Goal: Task Accomplishment & Management: Manage account settings

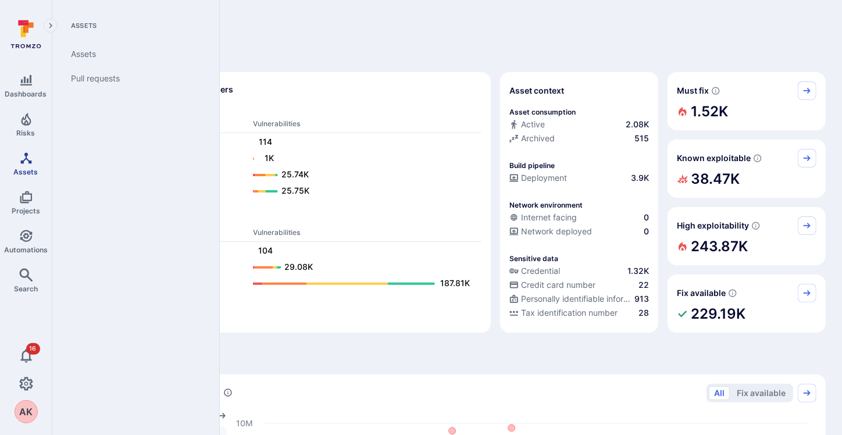
click at [30, 162] on icon "Assets" at bounding box center [25, 157] width 11 height 11
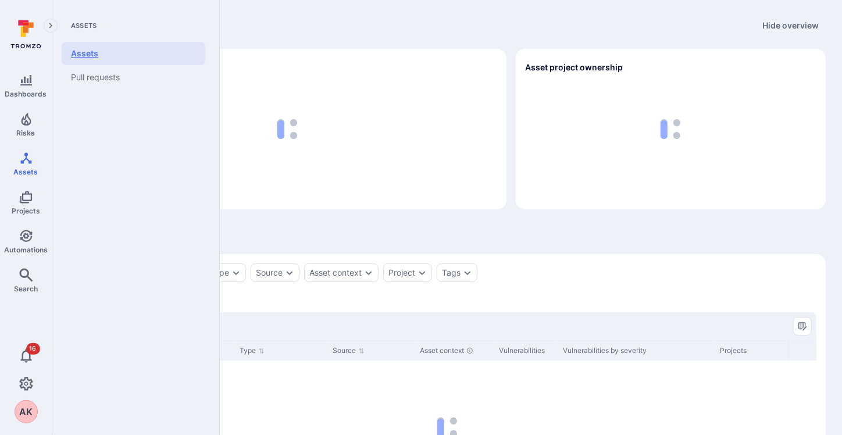
click at [87, 52] on link "Assets" at bounding box center [134, 53] width 144 height 23
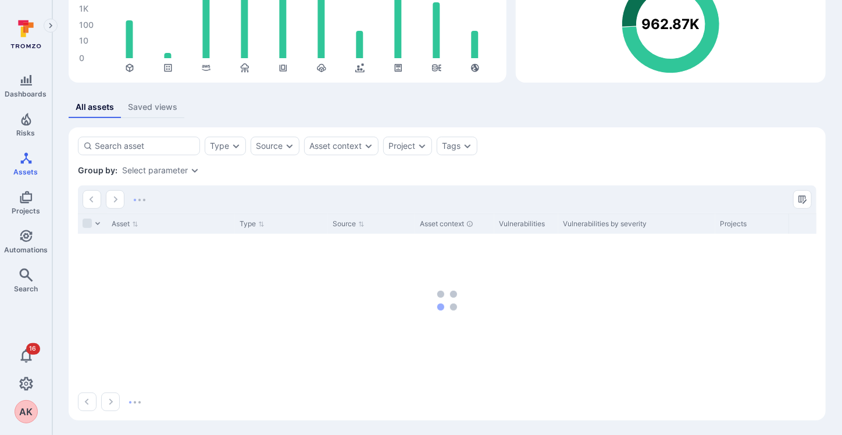
scroll to position [128, 0]
click at [231, 140] on icon "Expand dropdown" at bounding box center [235, 144] width 9 height 9
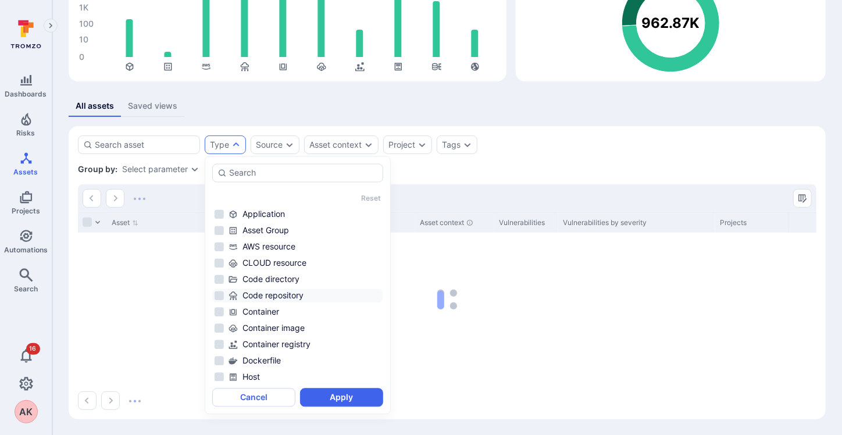
click at [277, 296] on div "Code repository" at bounding box center [305, 296] width 152 height 12
click at [583, 147] on div "Type Source Asset context Project Tags Save view" at bounding box center [447, 144] width 739 height 19
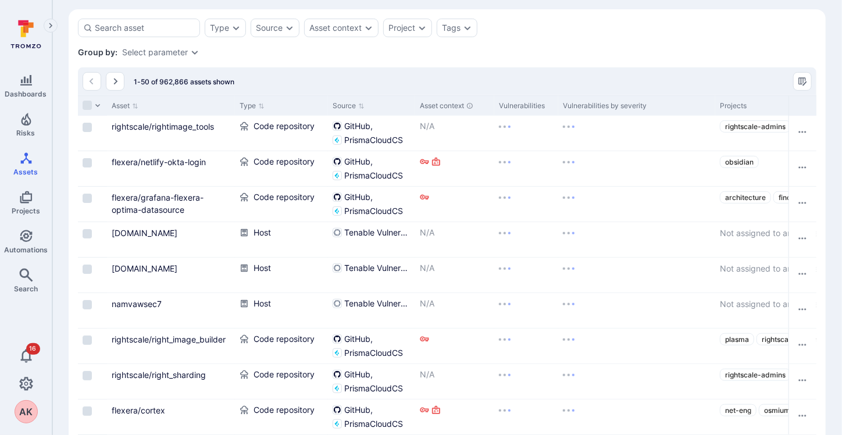
scroll to position [283, 0]
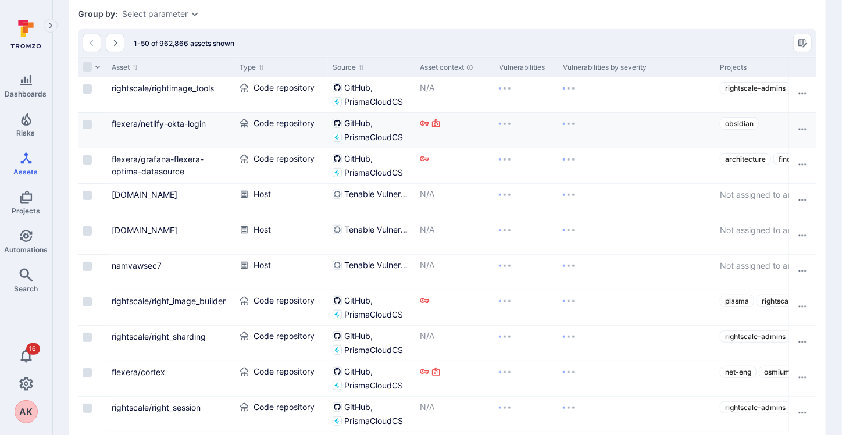
click at [235, 113] on div "Code repository" at bounding box center [281, 130] width 93 height 35
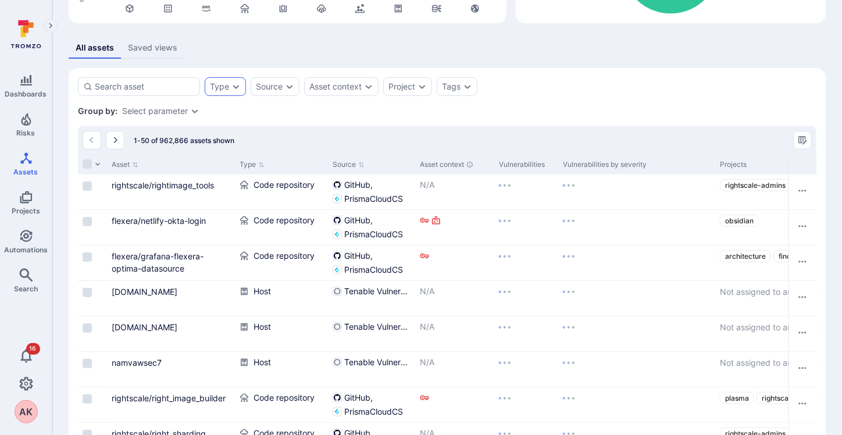
click at [226, 83] on div "Type" at bounding box center [219, 86] width 19 height 9
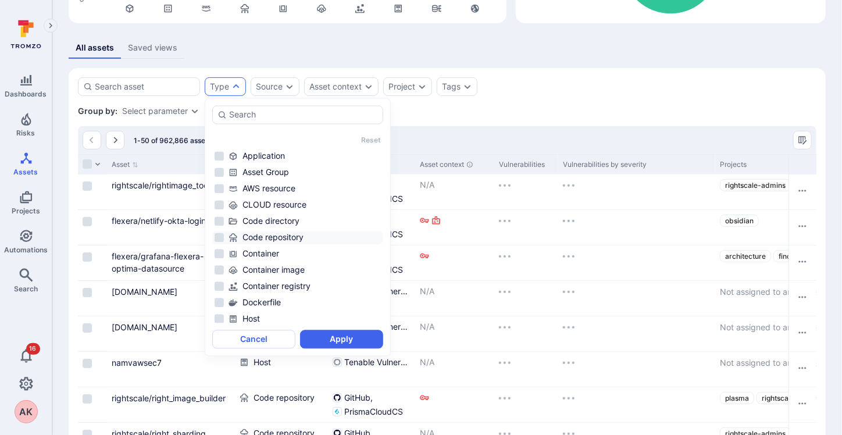
click at [271, 236] on div "Code repository" at bounding box center [305, 238] width 152 height 12
click at [454, 111] on div "Group by: Select parameter" at bounding box center [447, 111] width 739 height 12
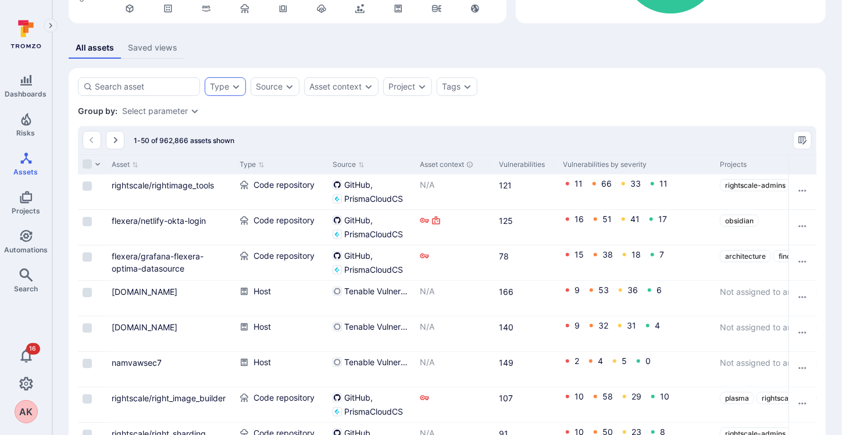
click at [227, 87] on div "Type" at bounding box center [219, 86] width 19 height 9
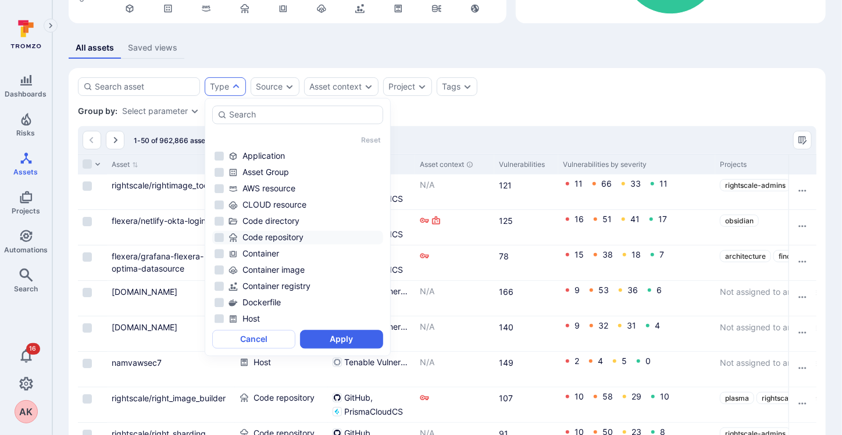
click at [271, 234] on div "Code repository" at bounding box center [305, 238] width 152 height 12
click at [338, 337] on button "Apply" at bounding box center [341, 339] width 83 height 19
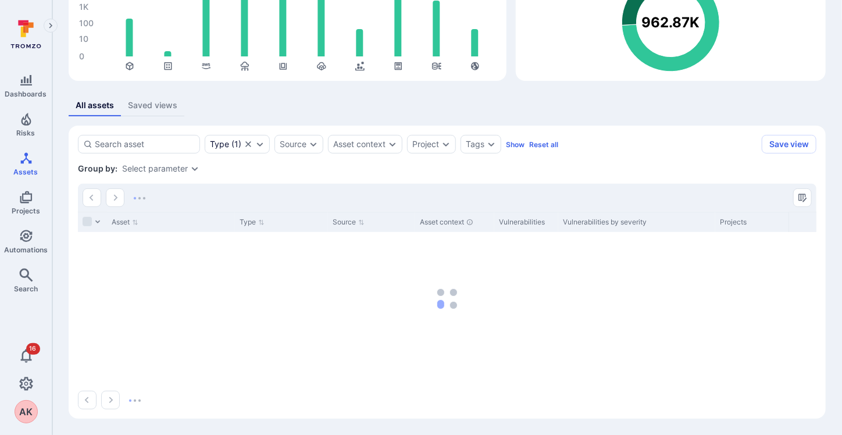
scroll to position [128, 0]
click at [290, 144] on div "Source" at bounding box center [293, 144] width 27 height 9
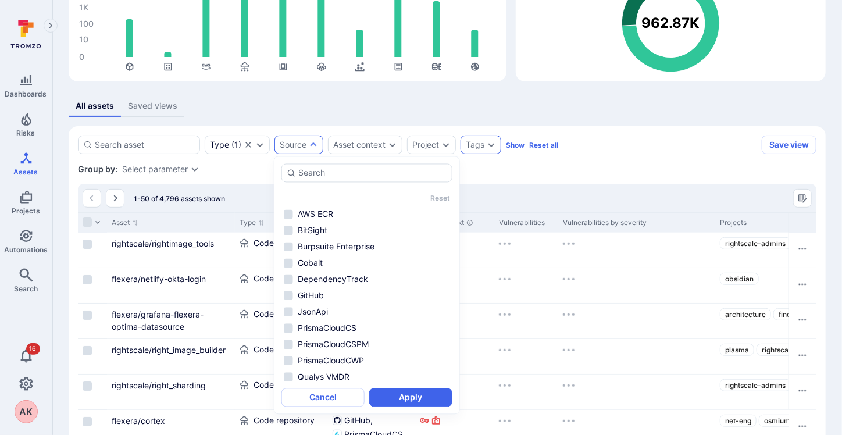
click at [475, 142] on div "Tags" at bounding box center [475, 144] width 19 height 9
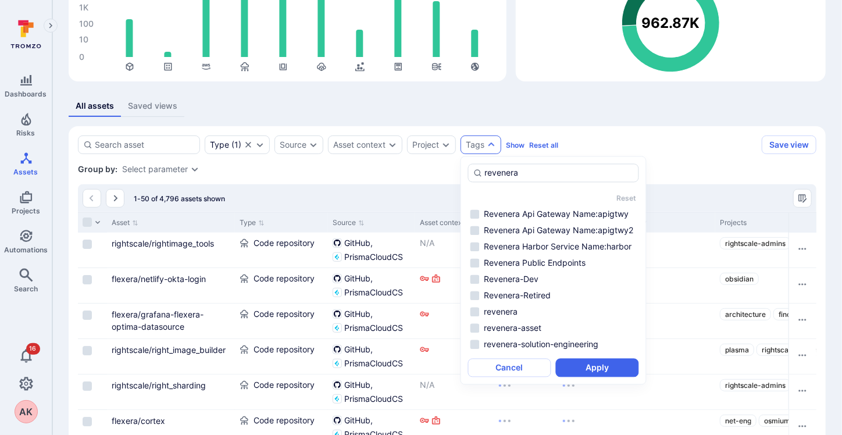
click at [476, 311] on li "revenera" at bounding box center [553, 312] width 171 height 14
type input "revenera"
click at [575, 359] on button "Apply" at bounding box center [597, 368] width 83 height 19
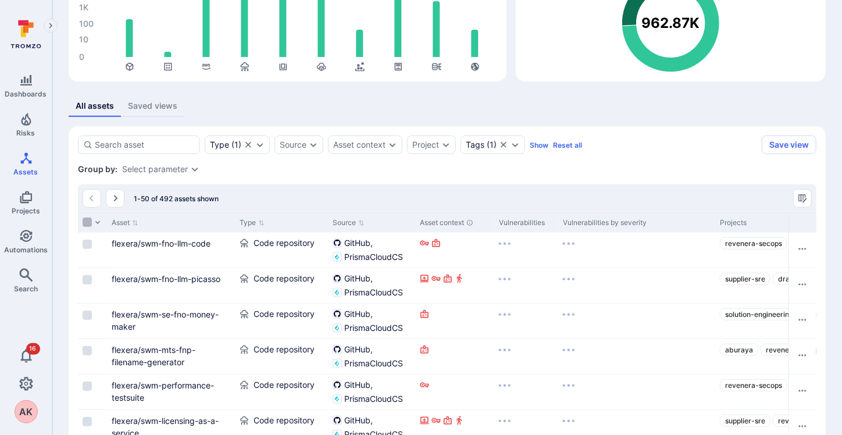
click at [87, 222] on input "Select all rows" at bounding box center [87, 221] width 9 height 9
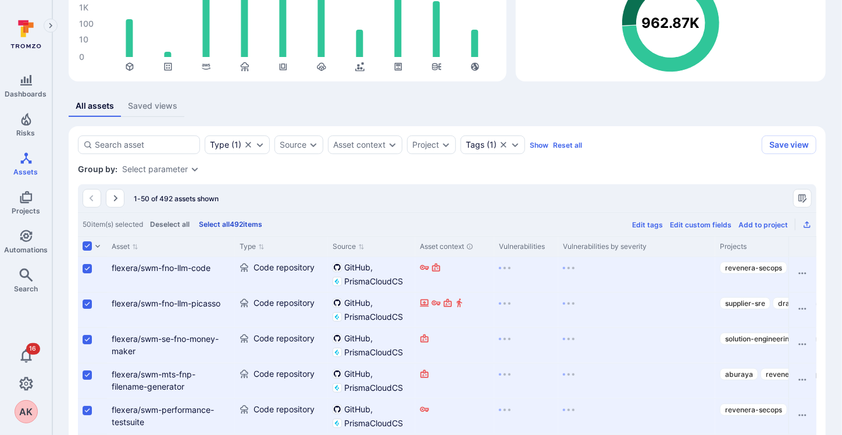
click at [140, 223] on div "50 item(s) selected Deselect all Select all 492 items Edit tags Edit custom fie…" at bounding box center [447, 224] width 739 height 24
click at [230, 223] on button "Select all 492 items" at bounding box center [231, 224] width 68 height 9
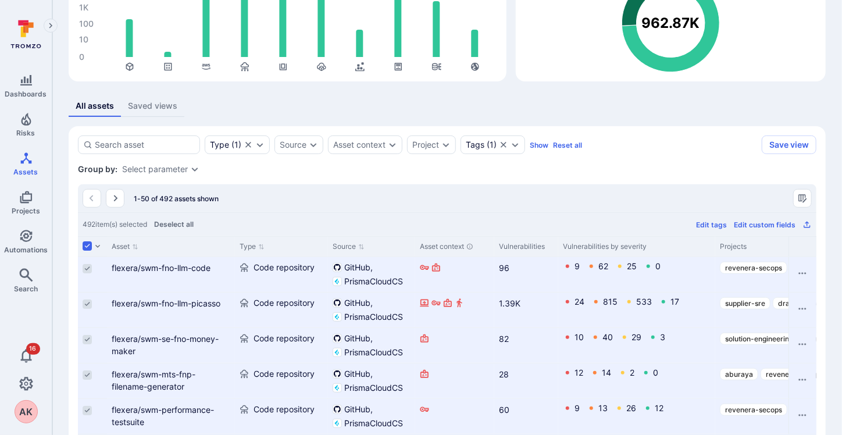
click at [486, 216] on div "492 item(s) selected Deselect all Edit tags Edit custom fields" at bounding box center [447, 224] width 739 height 24
click at [807, 223] on icon "Export as CSV" at bounding box center [807, 225] width 6 height 6
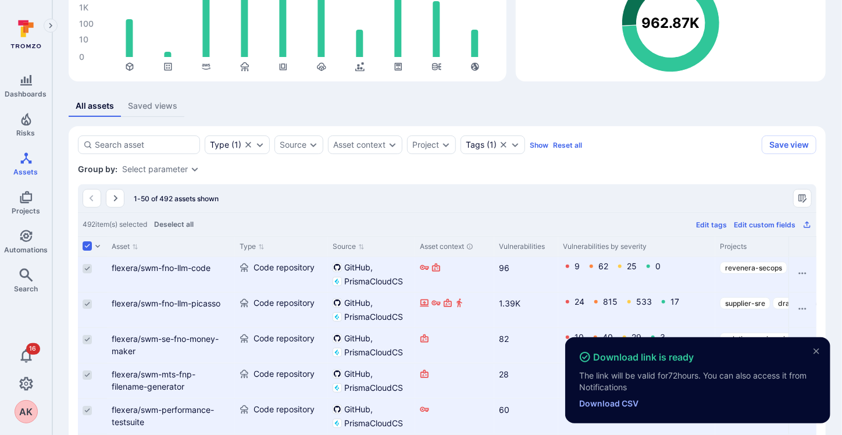
click at [618, 304] on div "24 815 533 17" at bounding box center [637, 301] width 148 height 9
click at [618, 405] on link "Download CSV" at bounding box center [608, 403] width 59 height 10
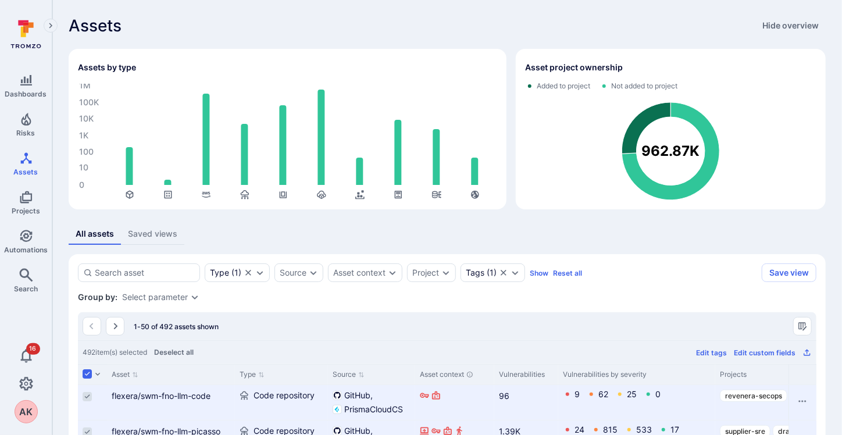
click at [33, 414] on div "AK" at bounding box center [26, 411] width 23 height 23
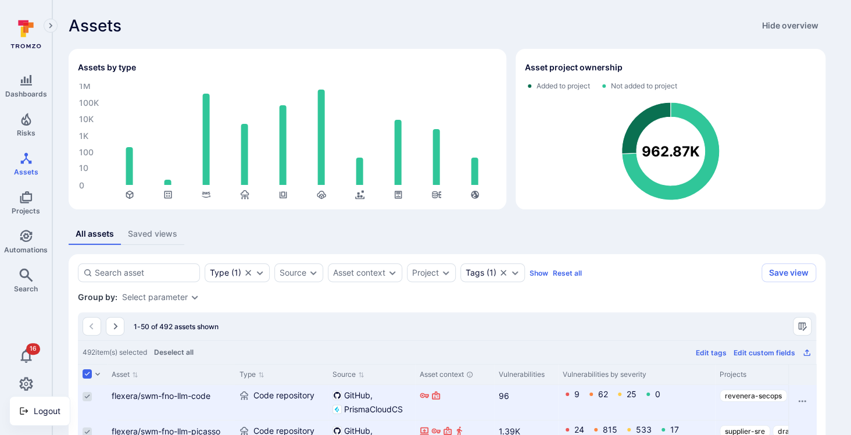
click at [28, 386] on div at bounding box center [425, 217] width 851 height 435
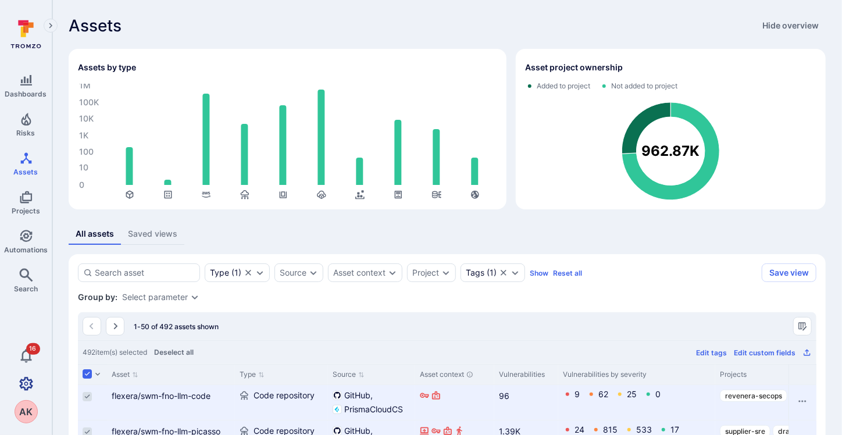
click at [27, 380] on icon "Settings" at bounding box center [26, 383] width 14 height 13
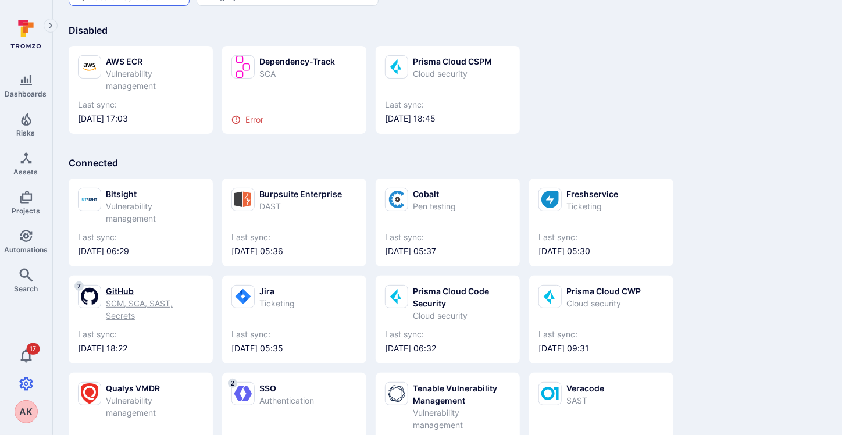
scroll to position [58, 0]
click at [33, 415] on div "AK" at bounding box center [26, 411] width 23 height 23
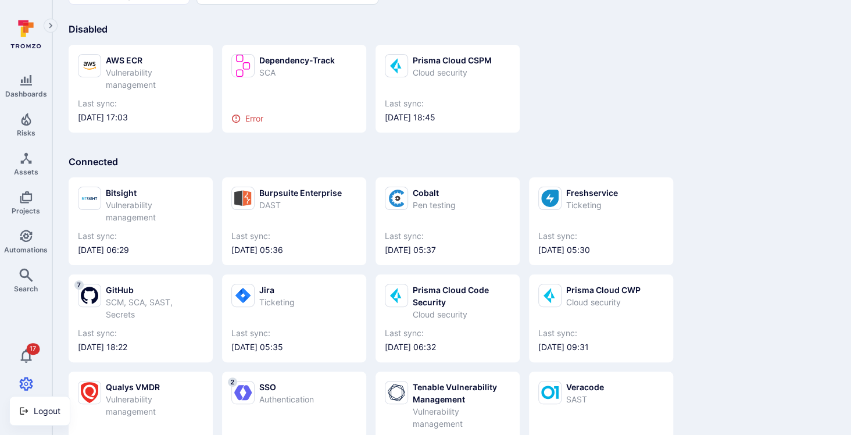
click at [43, 311] on div at bounding box center [425, 217] width 851 height 435
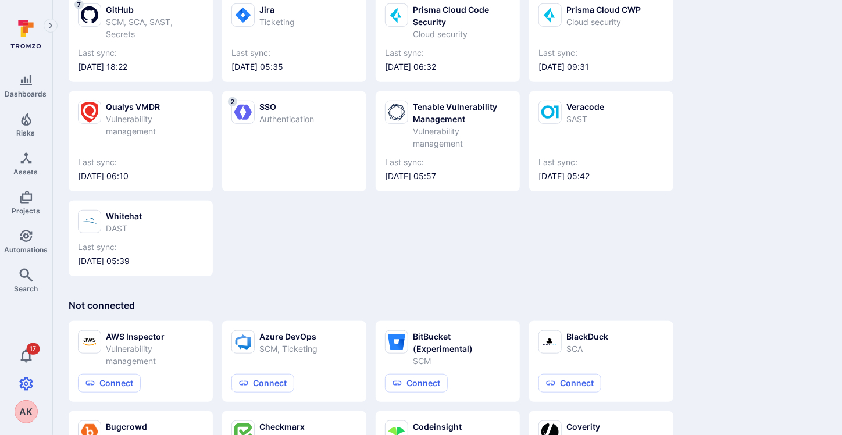
scroll to position [349, 0]
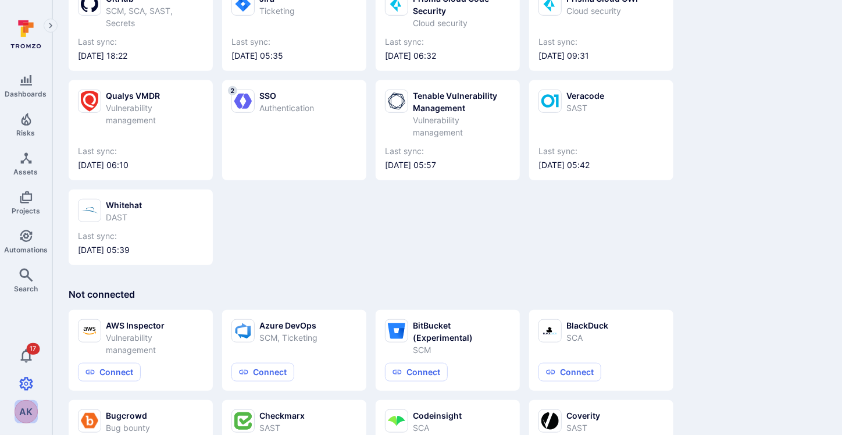
click at [17, 405] on div "AK" at bounding box center [26, 411] width 23 height 23
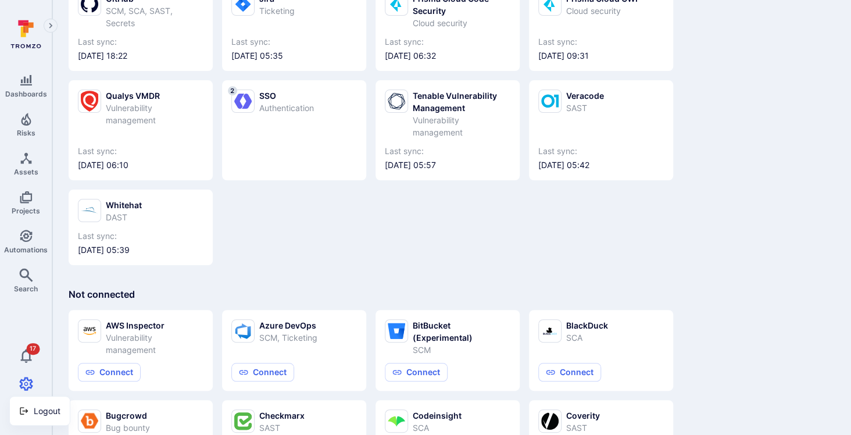
click at [24, 308] on div at bounding box center [425, 217] width 851 height 435
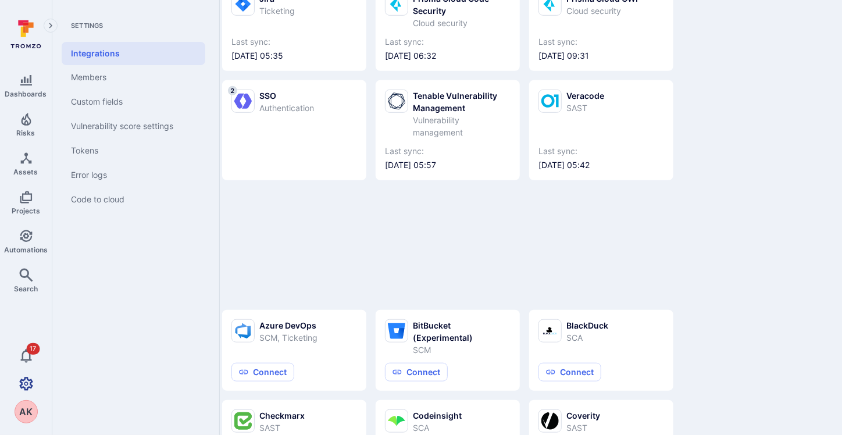
click at [26, 380] on icon "Settings" at bounding box center [26, 384] width 14 height 14
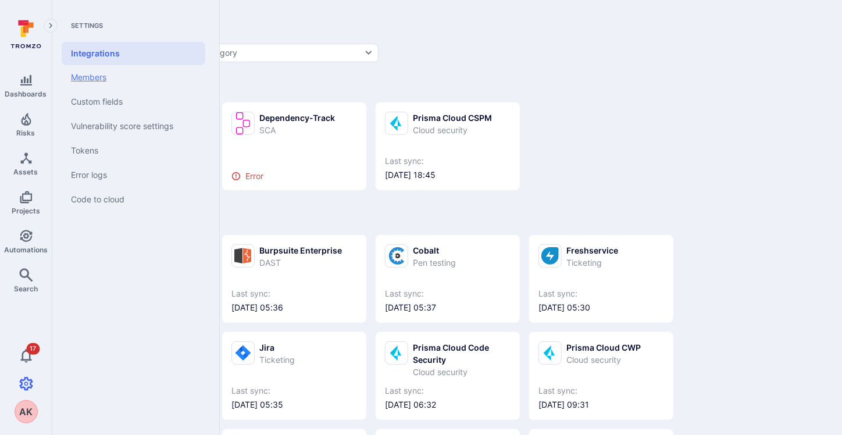
click at [106, 76] on link "Members" at bounding box center [134, 77] width 144 height 24
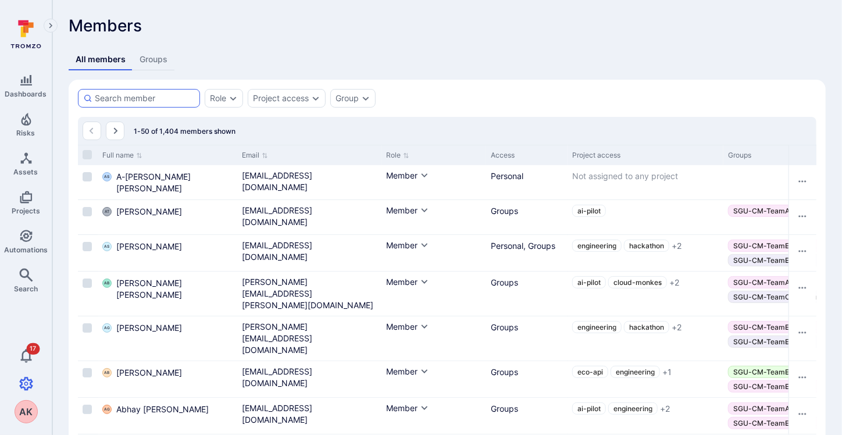
click at [129, 89] on div at bounding box center [139, 98] width 122 height 19
click at [129, 92] on input at bounding box center [145, 98] width 100 height 12
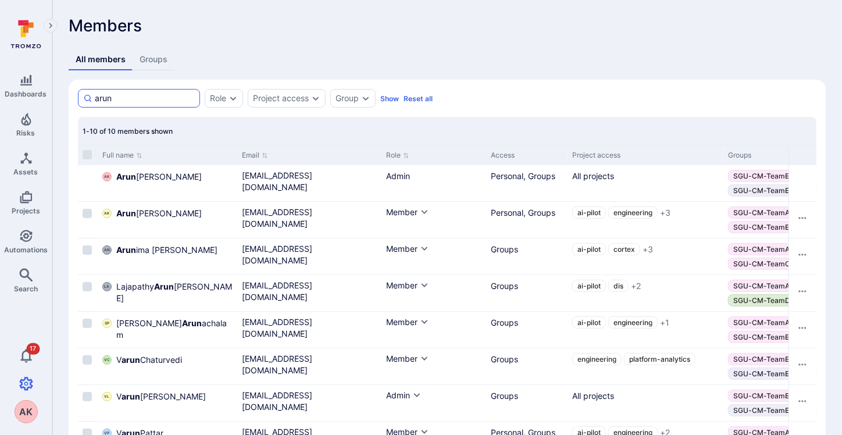
click at [96, 101] on input "arun" at bounding box center [145, 98] width 100 height 12
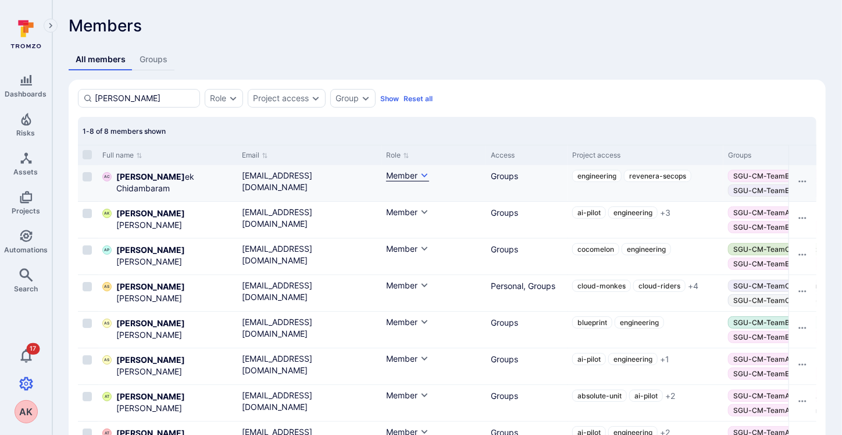
click at [424, 176] on icon "Cell for Role" at bounding box center [424, 175] width 9 height 9
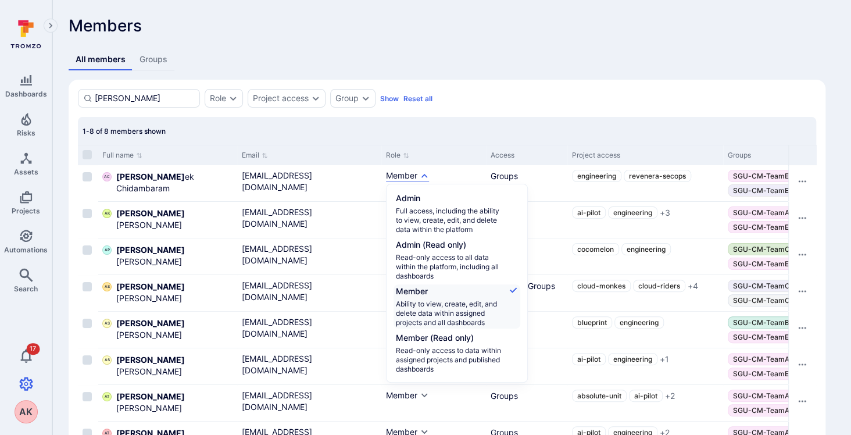
click at [504, 113] on div at bounding box center [425, 217] width 851 height 435
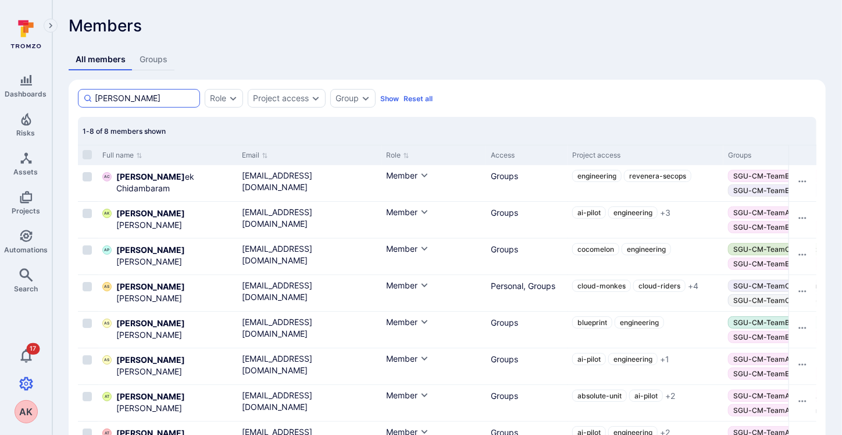
click at [140, 97] on input "[PERSON_NAME]" at bounding box center [145, 98] width 100 height 12
type input "arun"
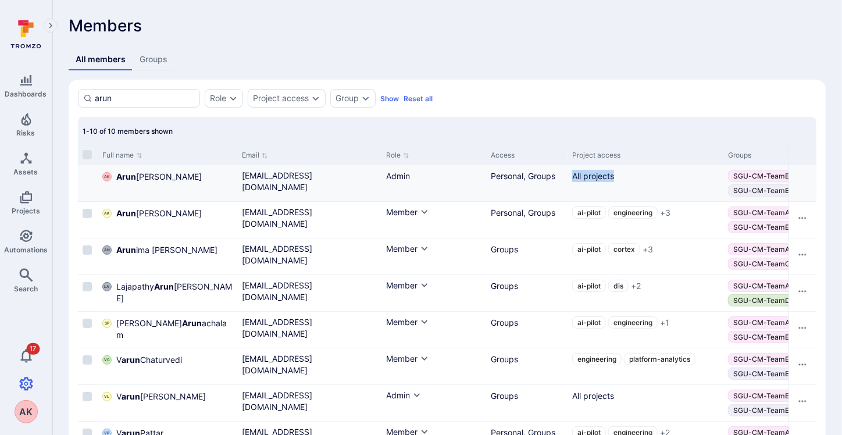
drag, startPoint x: 570, startPoint y: 176, endPoint x: 631, endPoint y: 179, distance: 61.1
click at [631, 179] on div "All projects" at bounding box center [646, 183] width 156 height 36
click at [113, 95] on input "arun" at bounding box center [145, 98] width 100 height 12
drag, startPoint x: 119, startPoint y: 95, endPoint x: 72, endPoint y: 93, distance: 47.1
click at [72, 93] on section "arun Role Project access Group Show Reset all Search : arun 1-10 of 10 members …" at bounding box center [447, 310] width 757 height 461
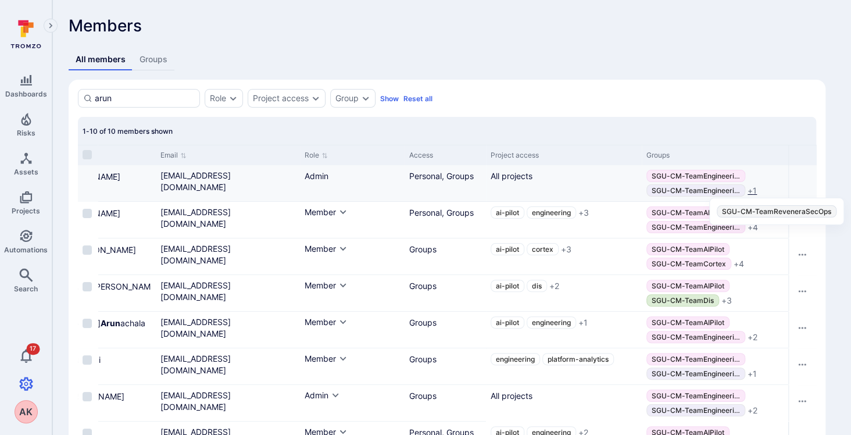
click at [750, 189] on span "+ 1" at bounding box center [752, 191] width 9 height 12
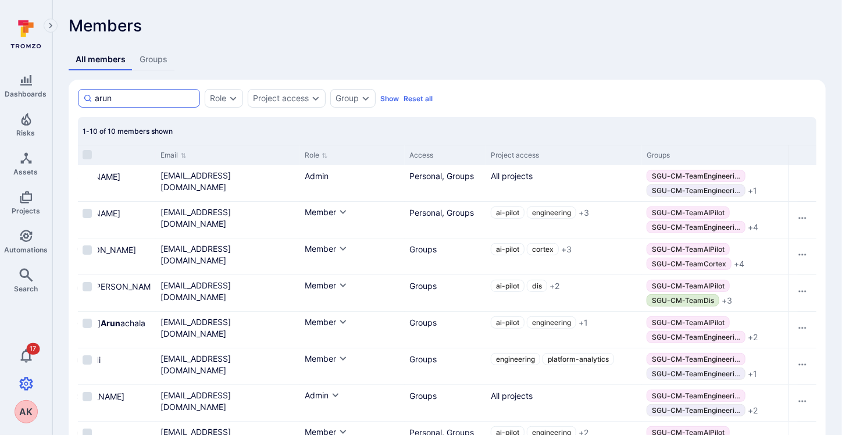
click at [127, 101] on input "arun" at bounding box center [145, 98] width 100 height 12
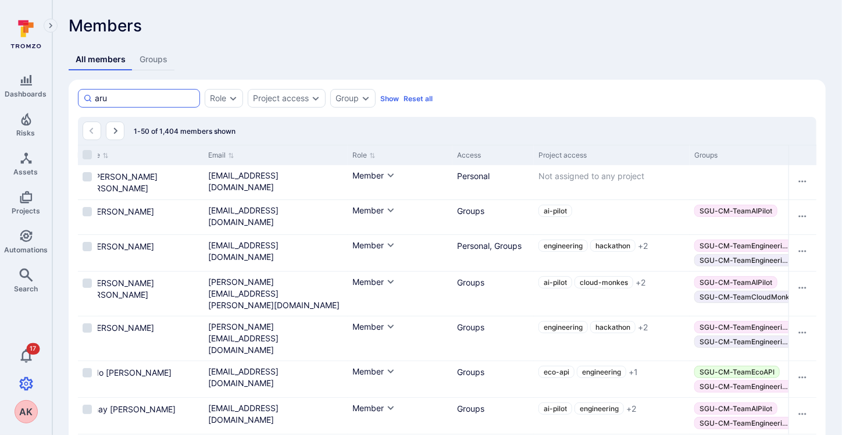
type input "arun"
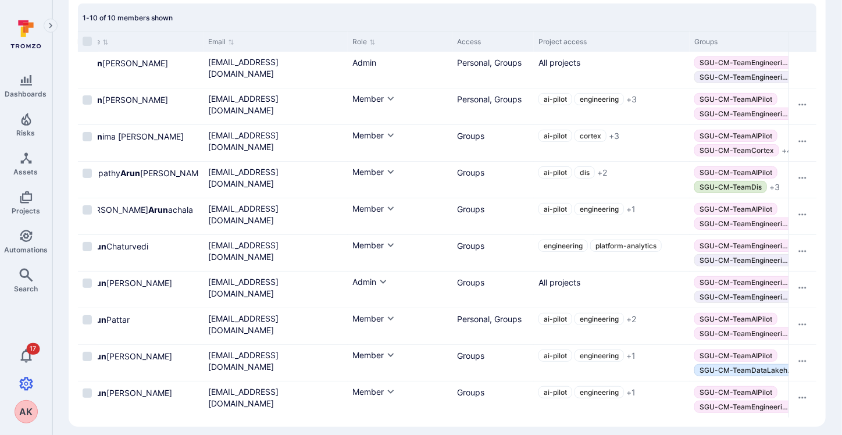
scroll to position [0, 91]
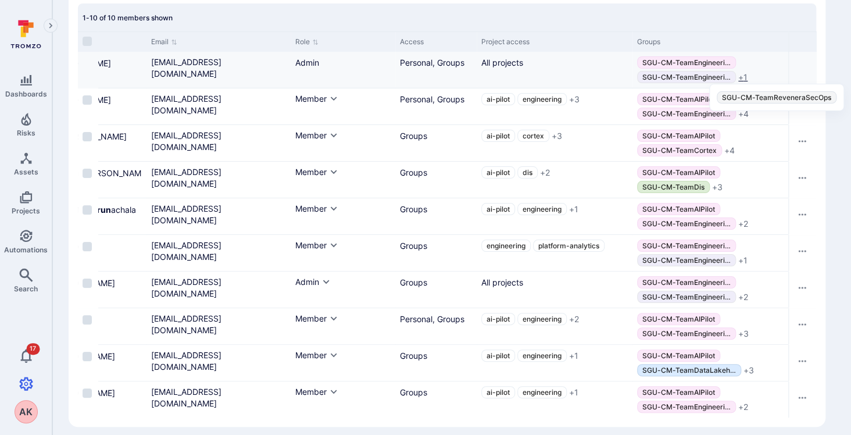
click at [745, 75] on span "+ 1" at bounding box center [743, 78] width 9 height 12
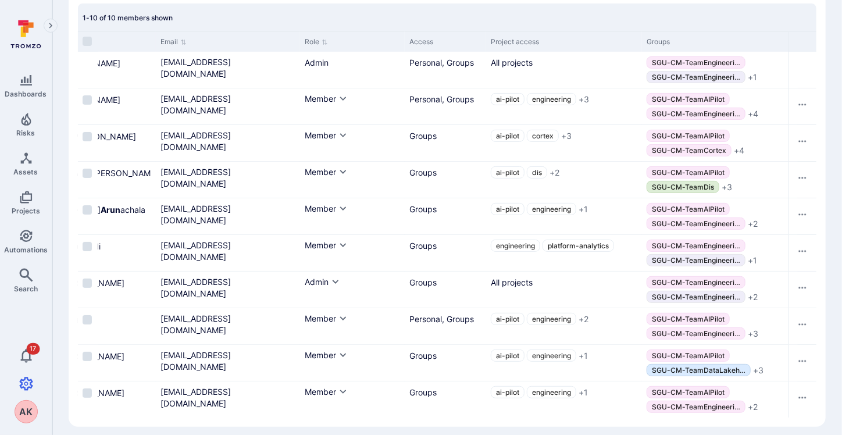
scroll to position [0, 0]
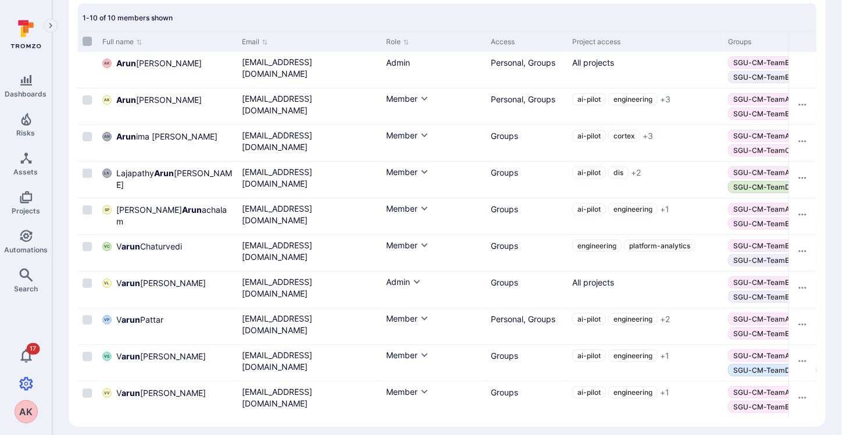
click at [89, 41] on input "Select all rows" at bounding box center [87, 41] width 9 height 9
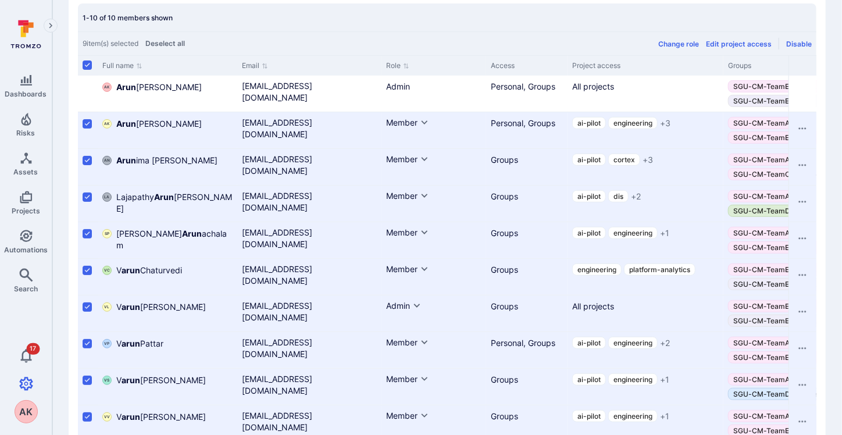
click at [85, 63] on input "Select all rows" at bounding box center [87, 64] width 9 height 9
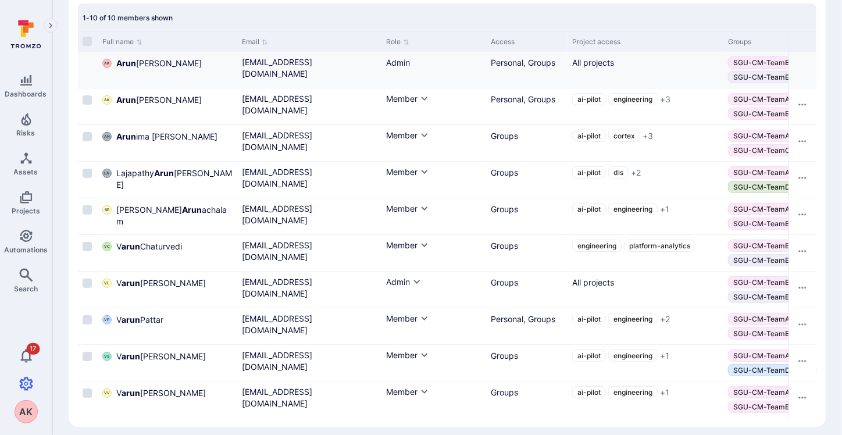
click at [89, 69] on div "Cell for selection" at bounding box center [88, 70] width 20 height 36
click at [134, 65] on b "Arun" at bounding box center [126, 63] width 20 height 10
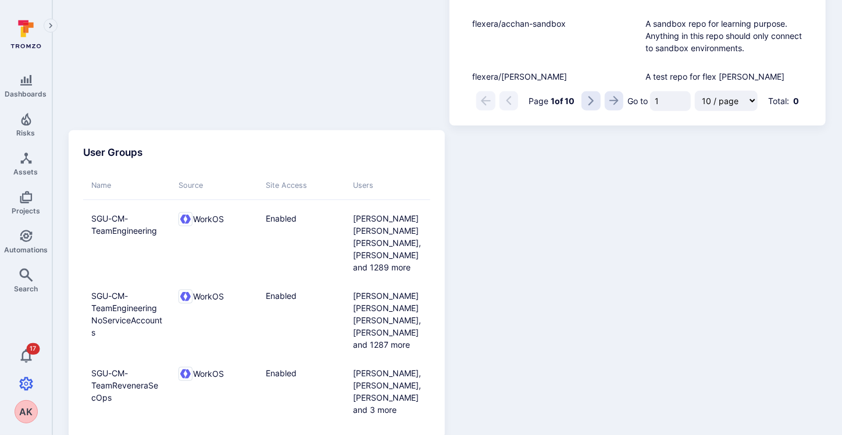
scroll to position [416, 0]
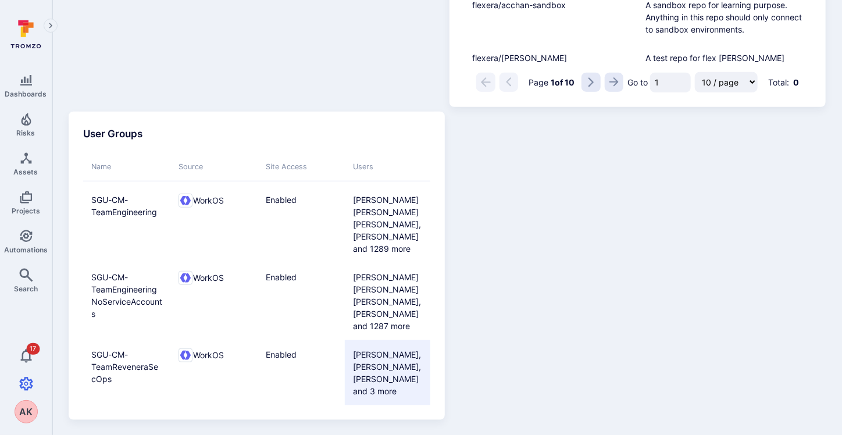
drag, startPoint x: 381, startPoint y: 391, endPoint x: 351, endPoint y: 321, distance: 76.8
click at [351, 340] on span "[PERSON_NAME], [PERSON_NAME], [PERSON_NAME] and 3 more" at bounding box center [388, 372] width 87 height 65
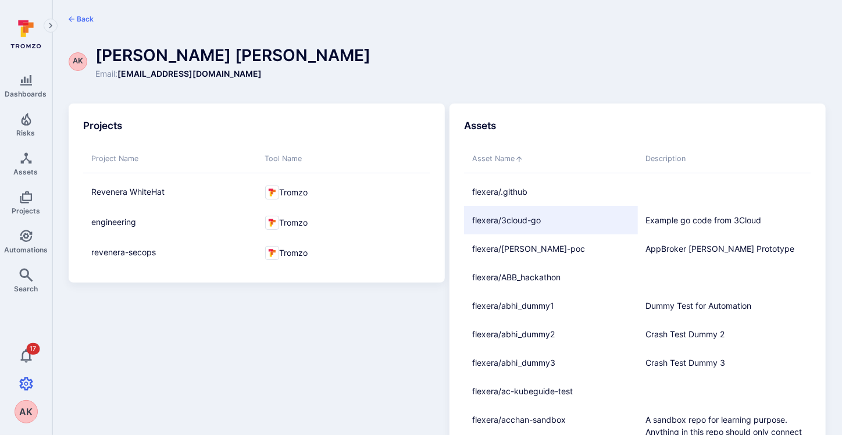
scroll to position [0, 0]
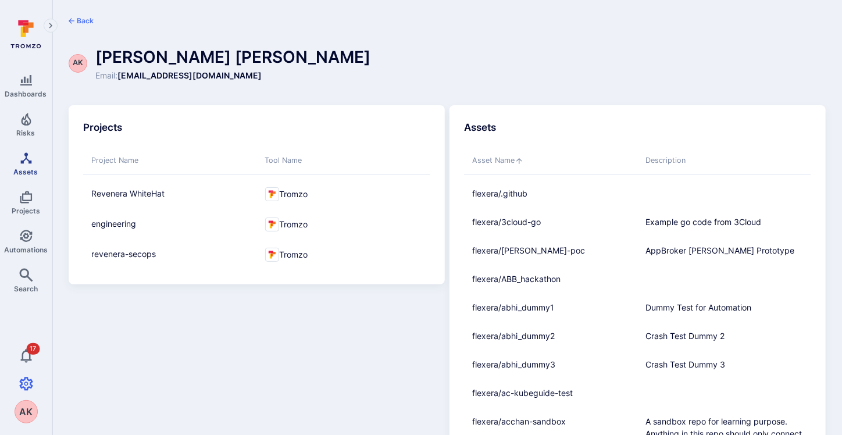
click at [24, 157] on icon "Assets" at bounding box center [26, 158] width 14 height 14
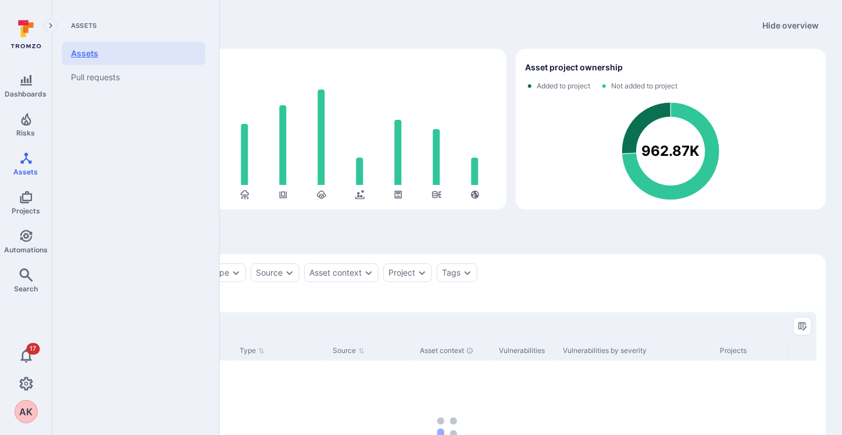
click at [89, 56] on link "Assets" at bounding box center [134, 53] width 144 height 23
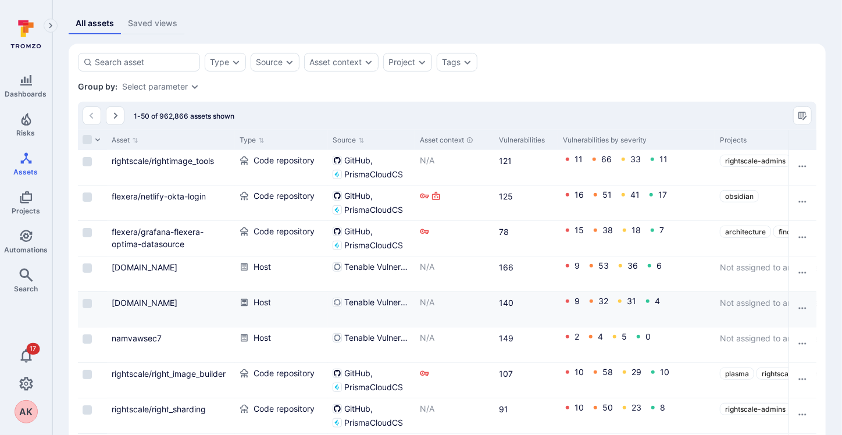
scroll to position [186, 0]
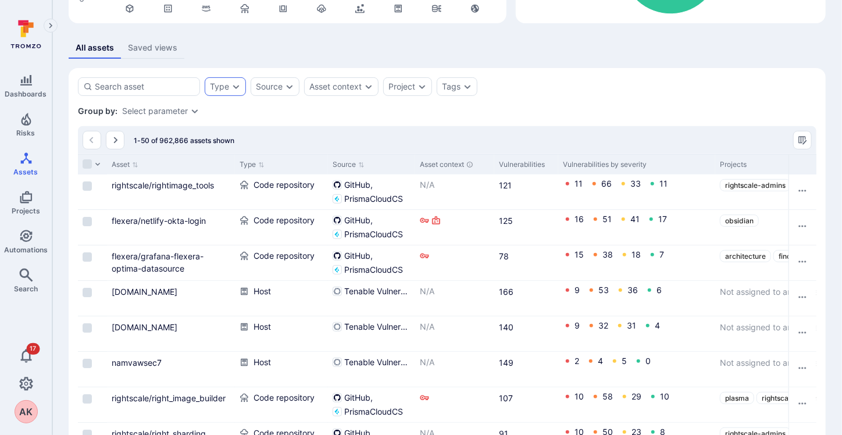
click at [238, 92] on div "Type" at bounding box center [225, 86] width 41 height 19
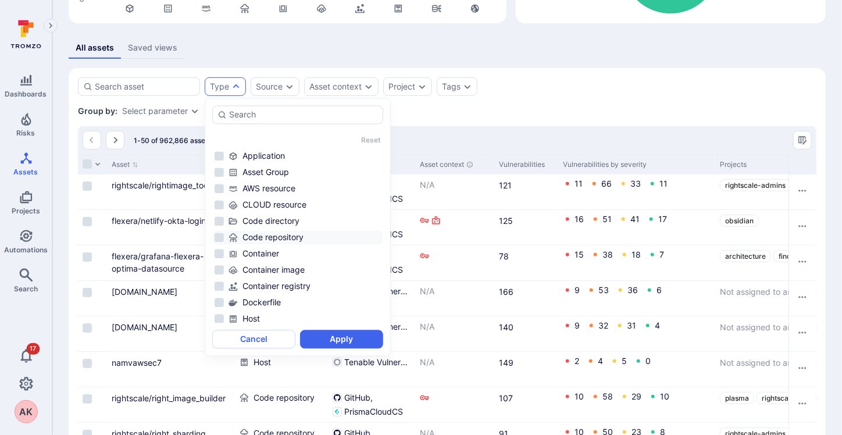
click at [270, 236] on div "Code repository" at bounding box center [305, 238] width 152 height 12
click at [348, 340] on button "Apply" at bounding box center [341, 339] width 83 height 19
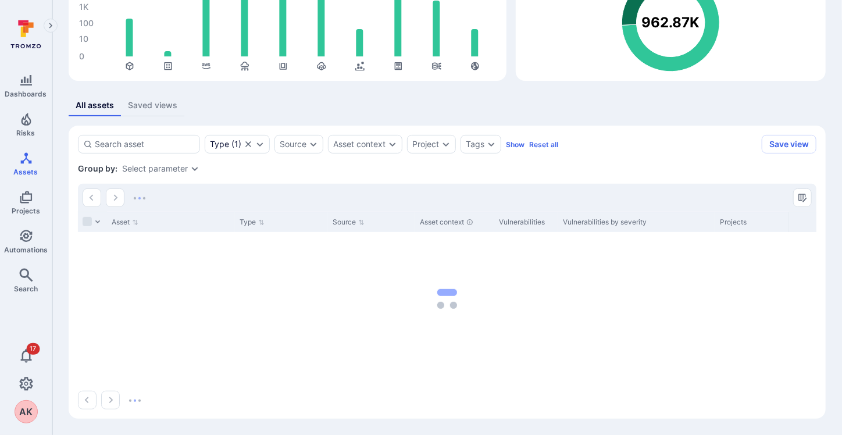
scroll to position [128, 0]
click at [287, 134] on section "Type ( 1 ) Source Asset context Project Tags Show Reset all Save view Type : Co…" at bounding box center [447, 272] width 757 height 293
click at [293, 141] on div "Source" at bounding box center [293, 144] width 27 height 9
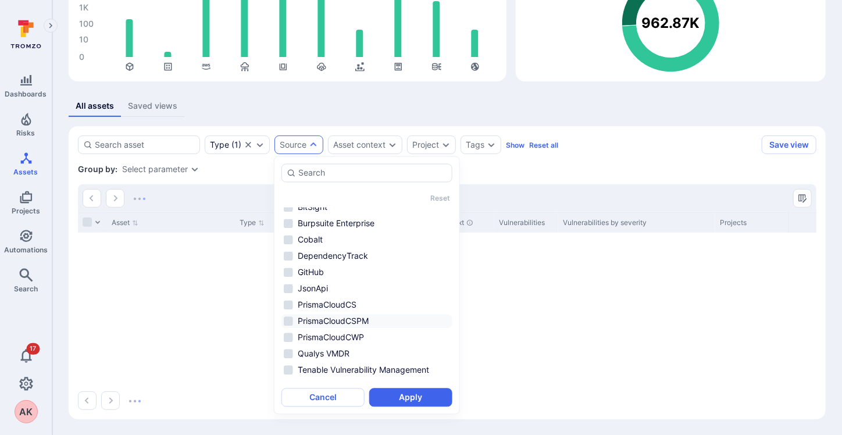
scroll to position [0, 0]
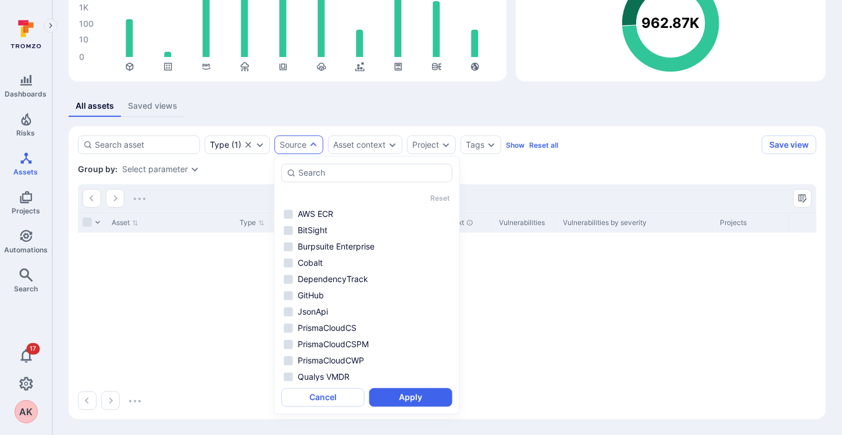
click at [630, 187] on div at bounding box center [447, 198] width 739 height 28
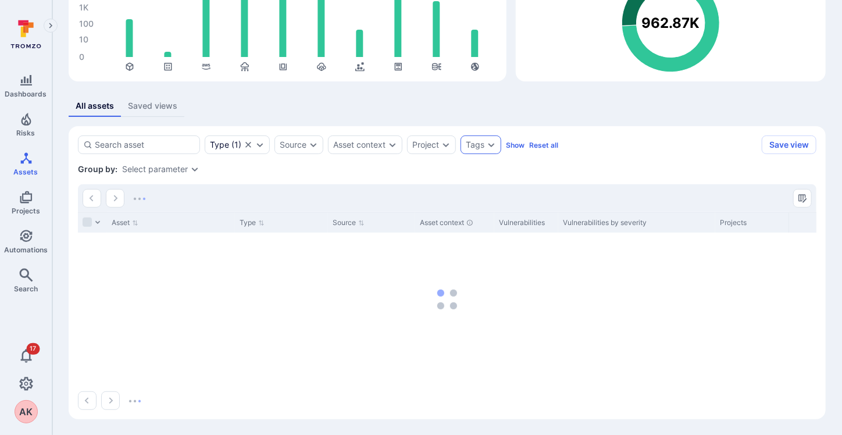
click at [469, 145] on div "Tags" at bounding box center [475, 144] width 19 height 9
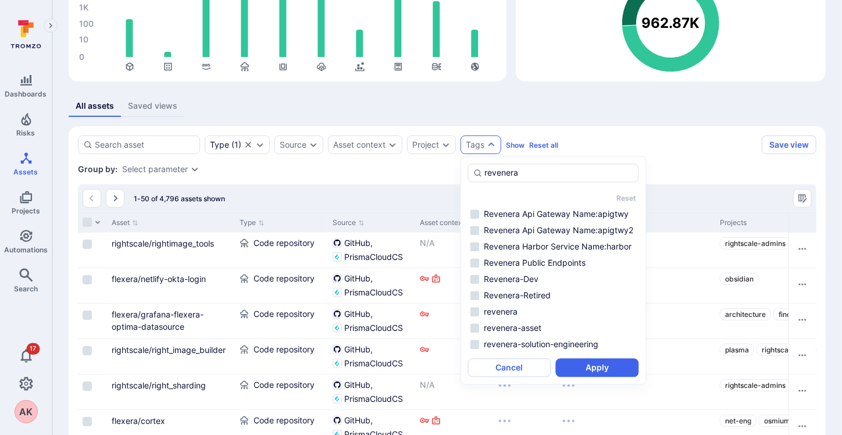
click at [472, 309] on li "revenera" at bounding box center [553, 312] width 171 height 14
type input "revenera"
click at [613, 378] on div "revenera Reset Revenera Api Gateway Name:apigtwy Revenera Api Gateway Name:apig…" at bounding box center [554, 270] width 186 height 229
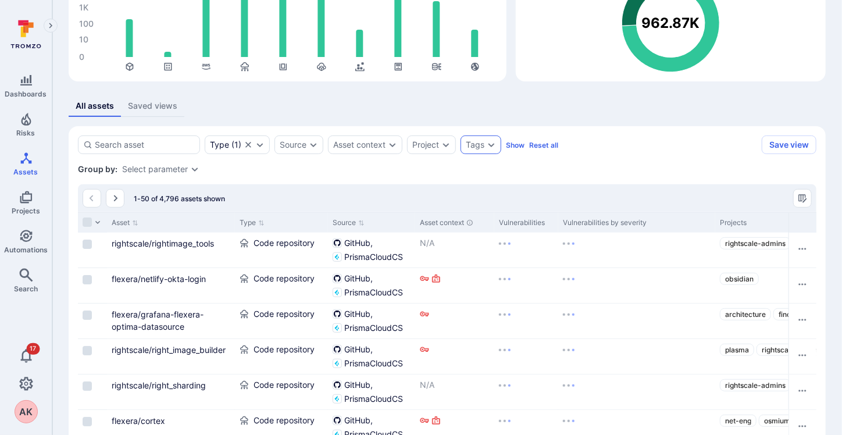
click at [490, 136] on div "Tags" at bounding box center [481, 144] width 41 height 19
click at [490, 138] on div "Tags" at bounding box center [481, 144] width 41 height 19
click at [487, 145] on icon "Expand dropdown" at bounding box center [491, 144] width 9 height 9
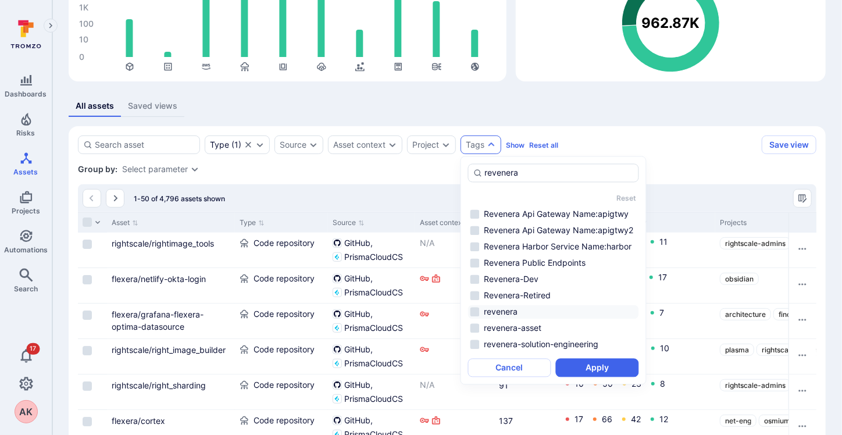
click at [471, 309] on li "revenera" at bounding box center [553, 312] width 171 height 14
click at [580, 369] on button "Apply" at bounding box center [597, 368] width 83 height 19
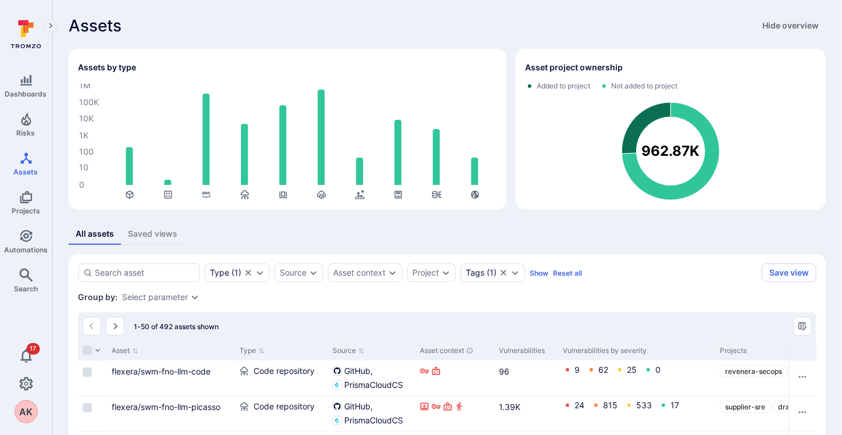
click at [729, 350] on div "Projects" at bounding box center [788, 350] width 136 height 10
click at [18, 378] on link "Settings" at bounding box center [26, 383] width 52 height 23
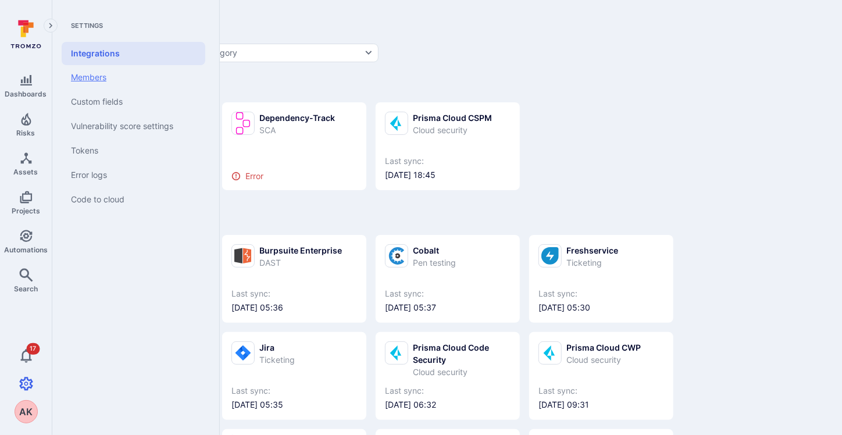
click at [89, 77] on link "Members" at bounding box center [134, 77] width 144 height 24
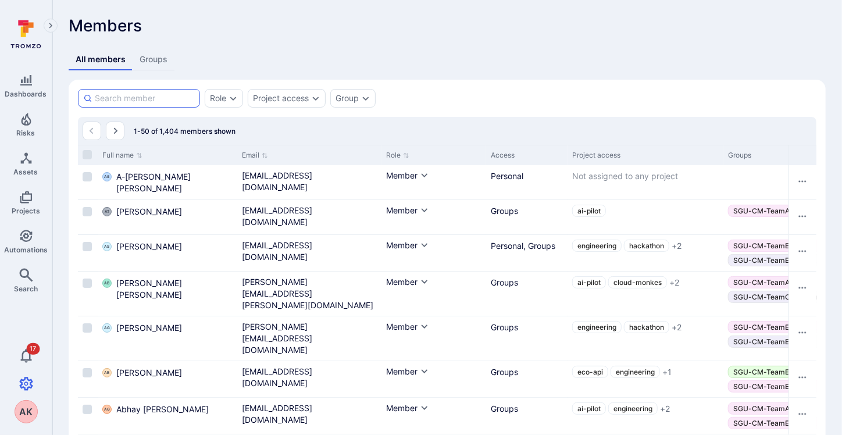
click at [137, 96] on input at bounding box center [145, 98] width 100 height 12
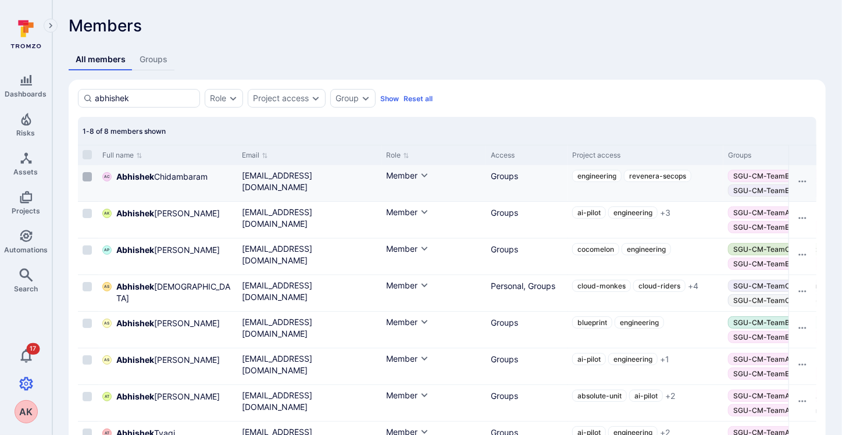
click at [84, 176] on input "Select row" at bounding box center [87, 176] width 9 height 9
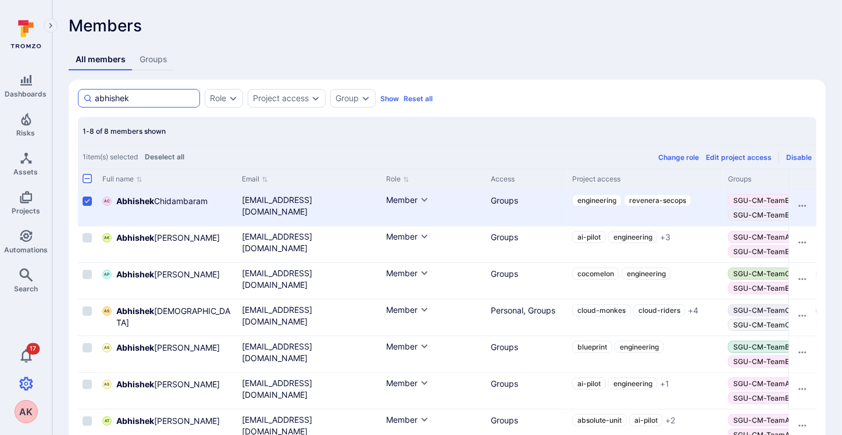
click at [108, 104] on div "abhishek" at bounding box center [139, 98] width 122 height 19
click at [108, 104] on input "abhishek" at bounding box center [145, 98] width 100 height 12
click at [108, 104] on div "abhishek" at bounding box center [139, 98] width 122 height 19
click at [108, 104] on input "abhishek" at bounding box center [145, 98] width 100 height 12
click at [108, 99] on input "abhishek" at bounding box center [145, 98] width 100 height 12
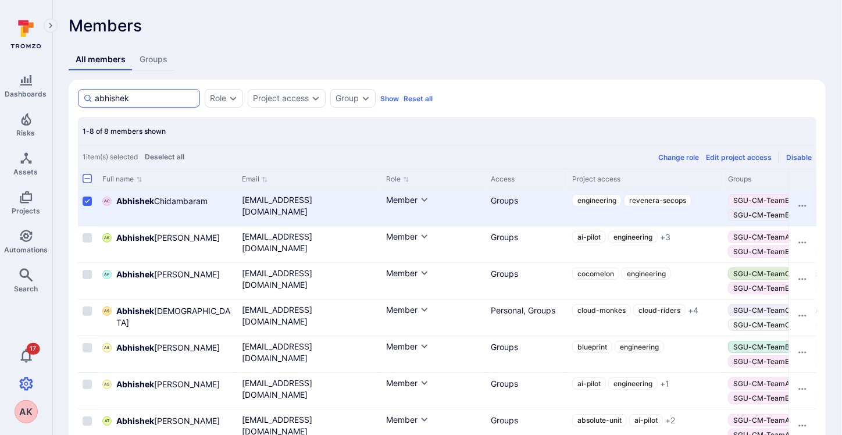
click at [108, 99] on input "abhishek" at bounding box center [145, 98] width 100 height 12
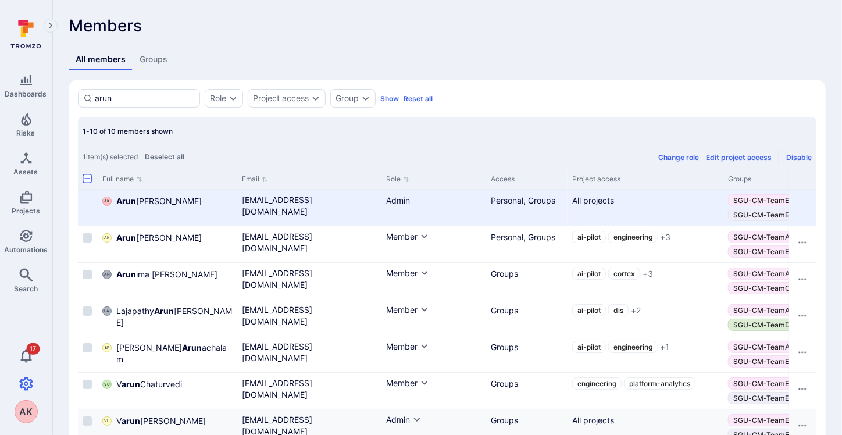
type input "arun"
